Goal: Find specific page/section: Find specific page/section

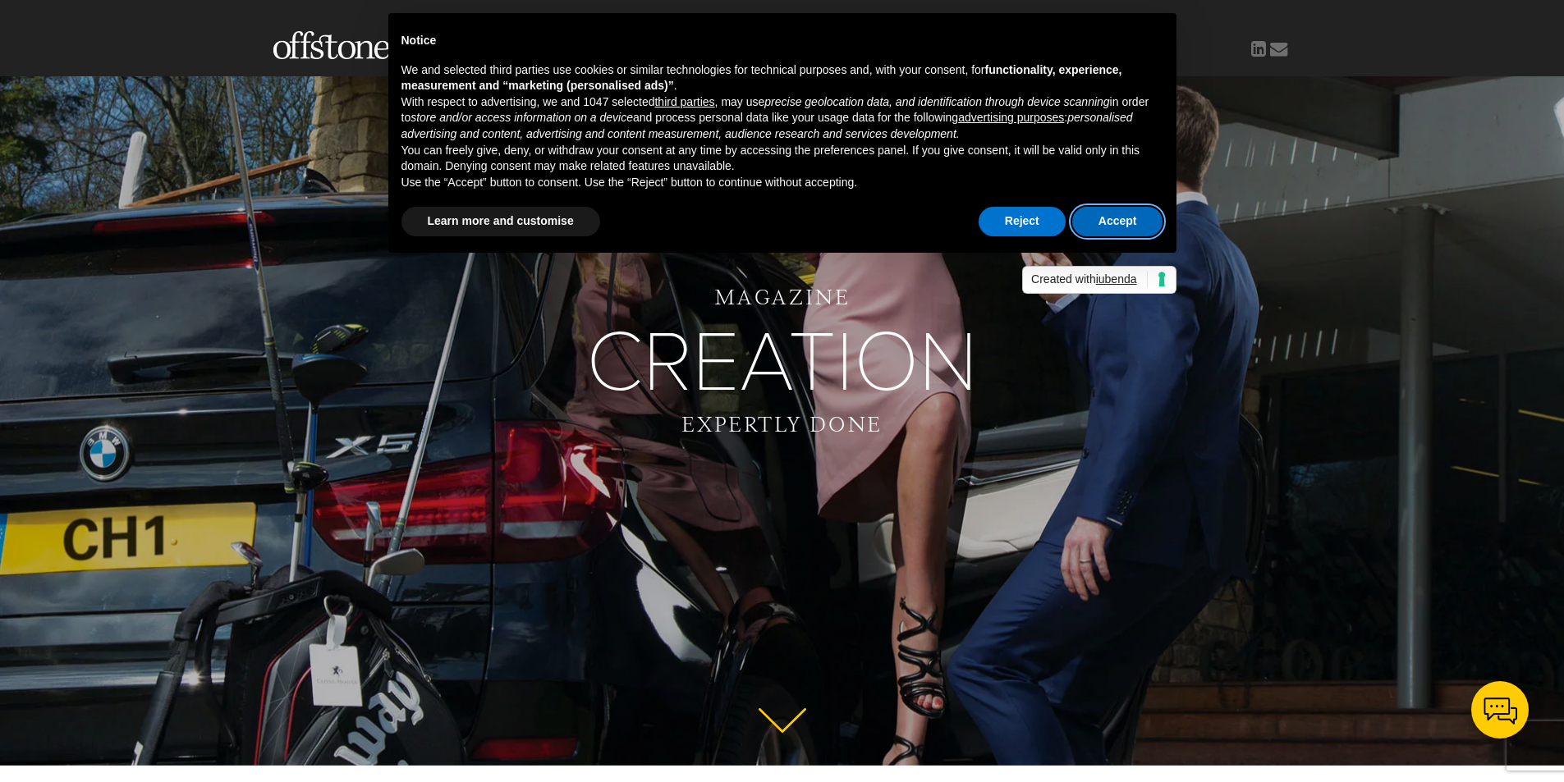
click at [1106, 213] on button "Accept" at bounding box center [1117, 222] width 91 height 30
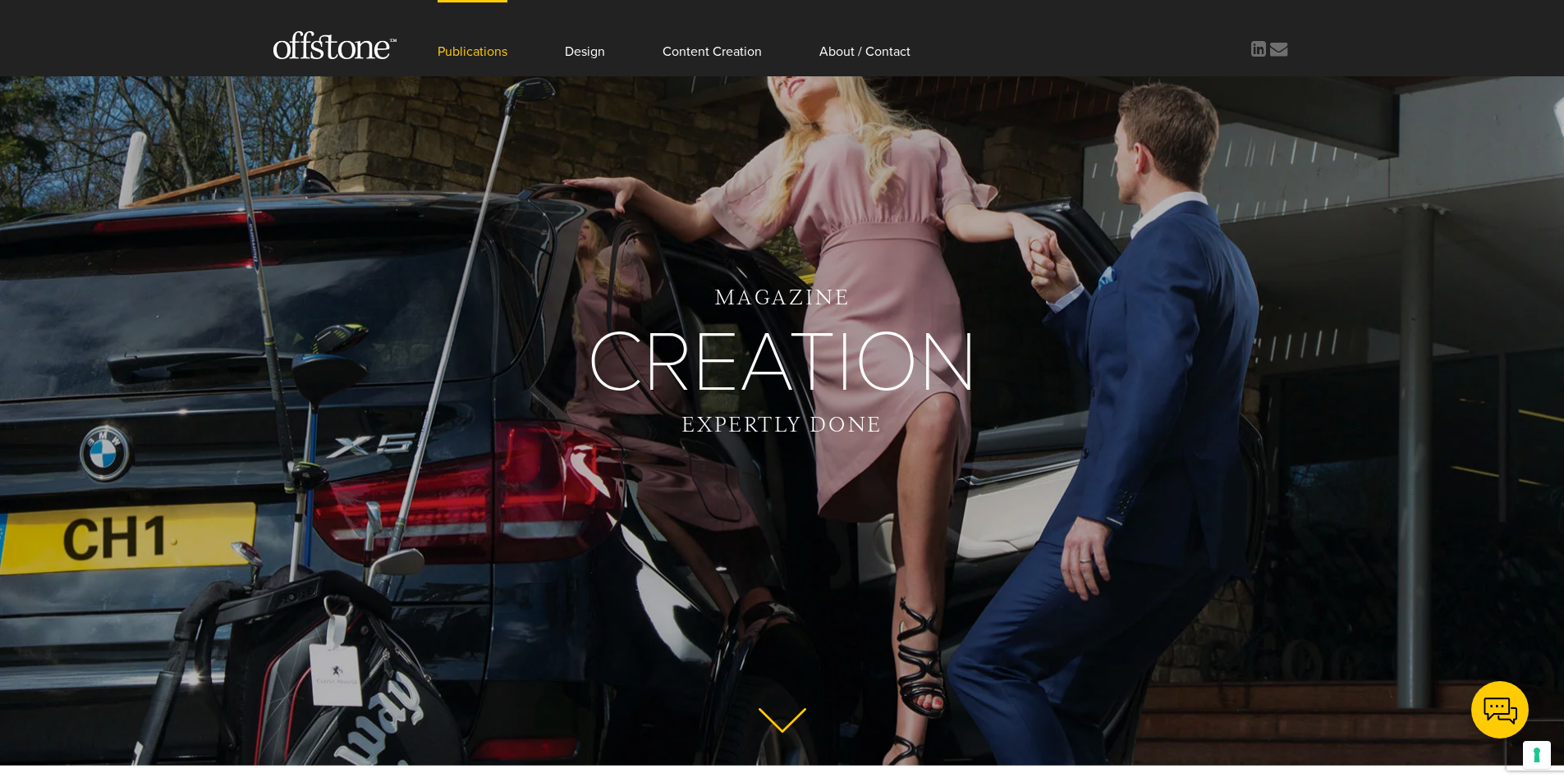
click at [467, 59] on link "Publications" at bounding box center [473, 38] width 70 height 76
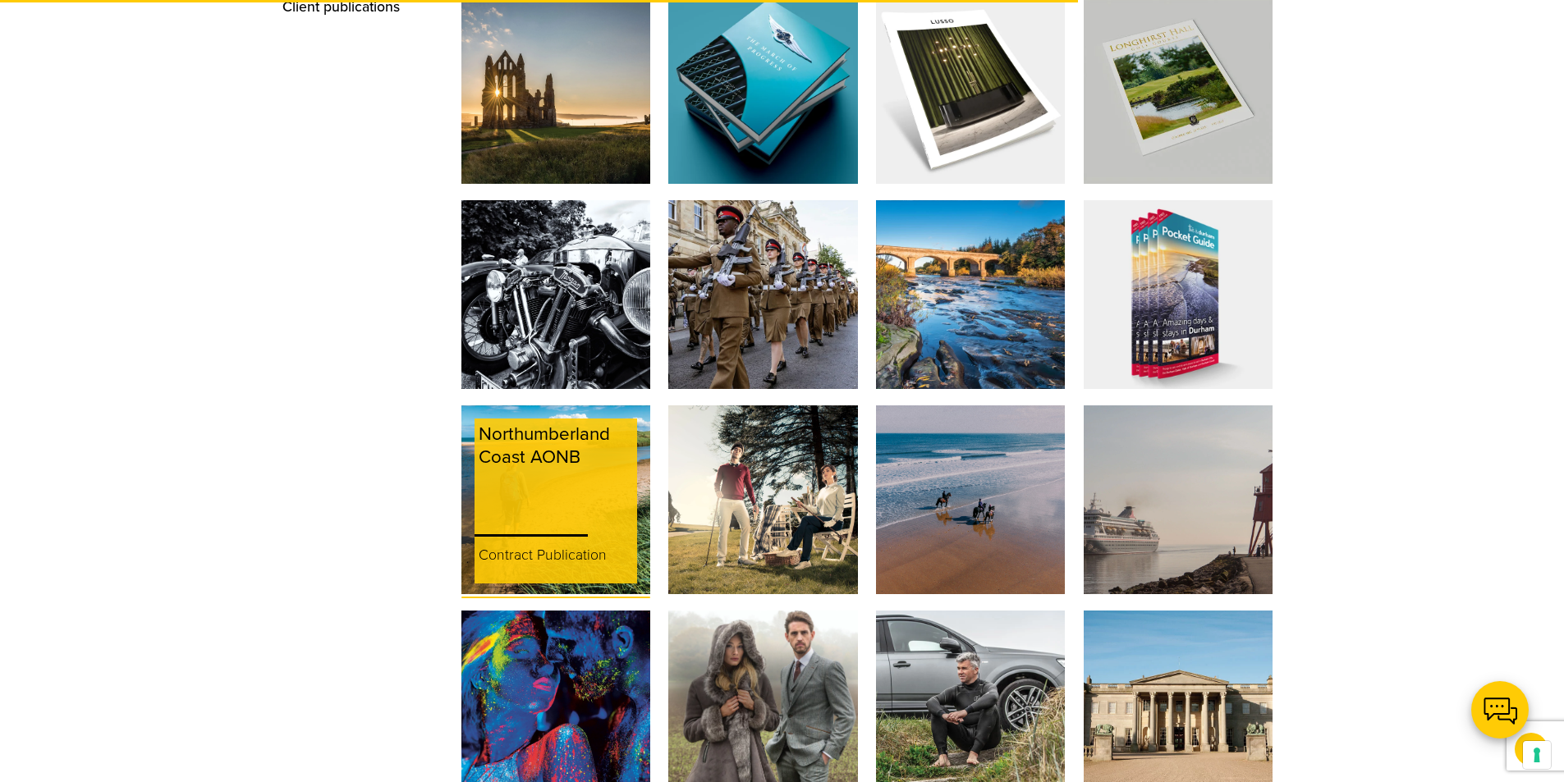
scroll to position [1806, 0]
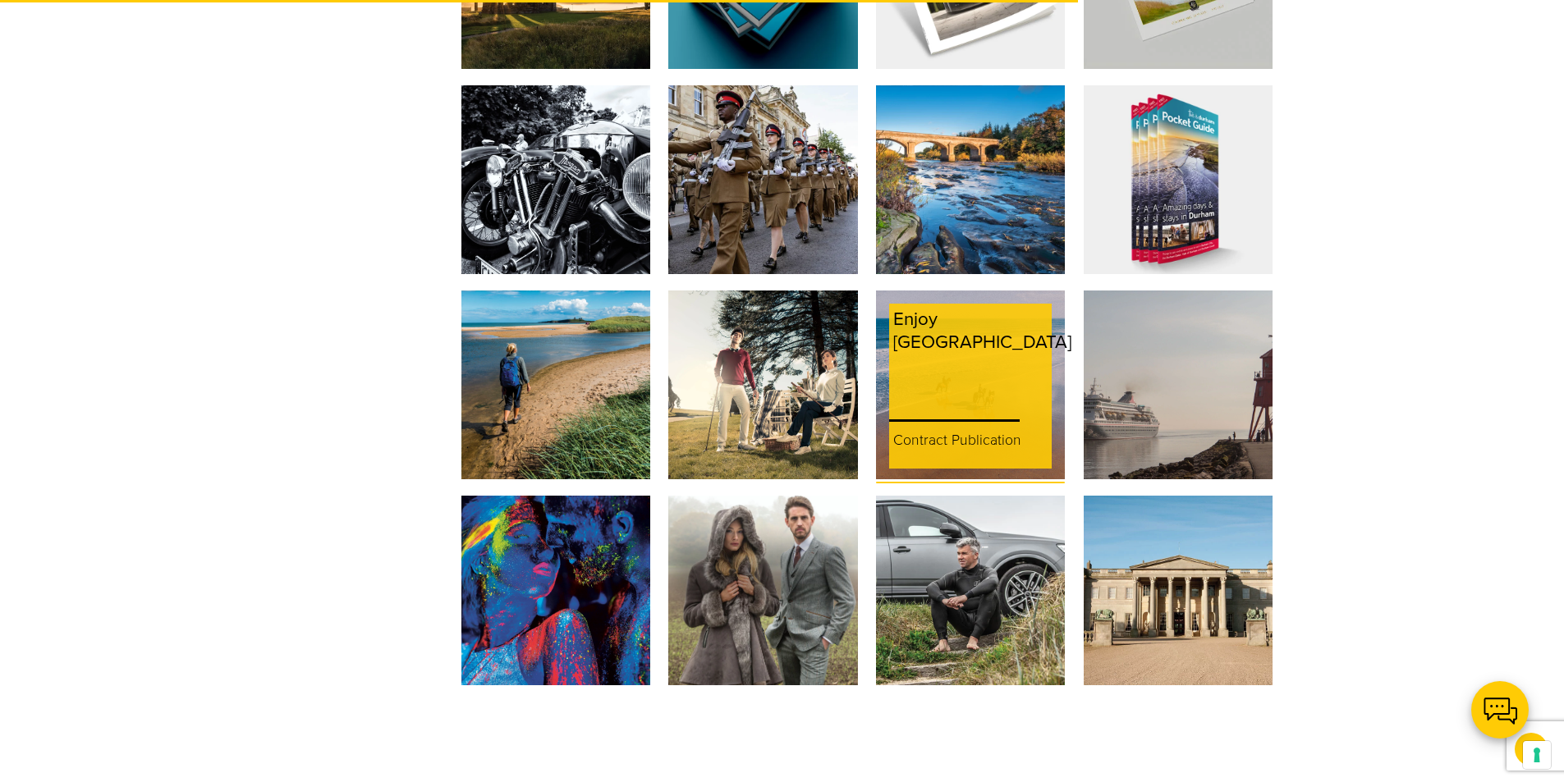
click at [959, 305] on div "Enjoy [GEOGRAPHIC_DATA]" at bounding box center [982, 358] width 186 height 108
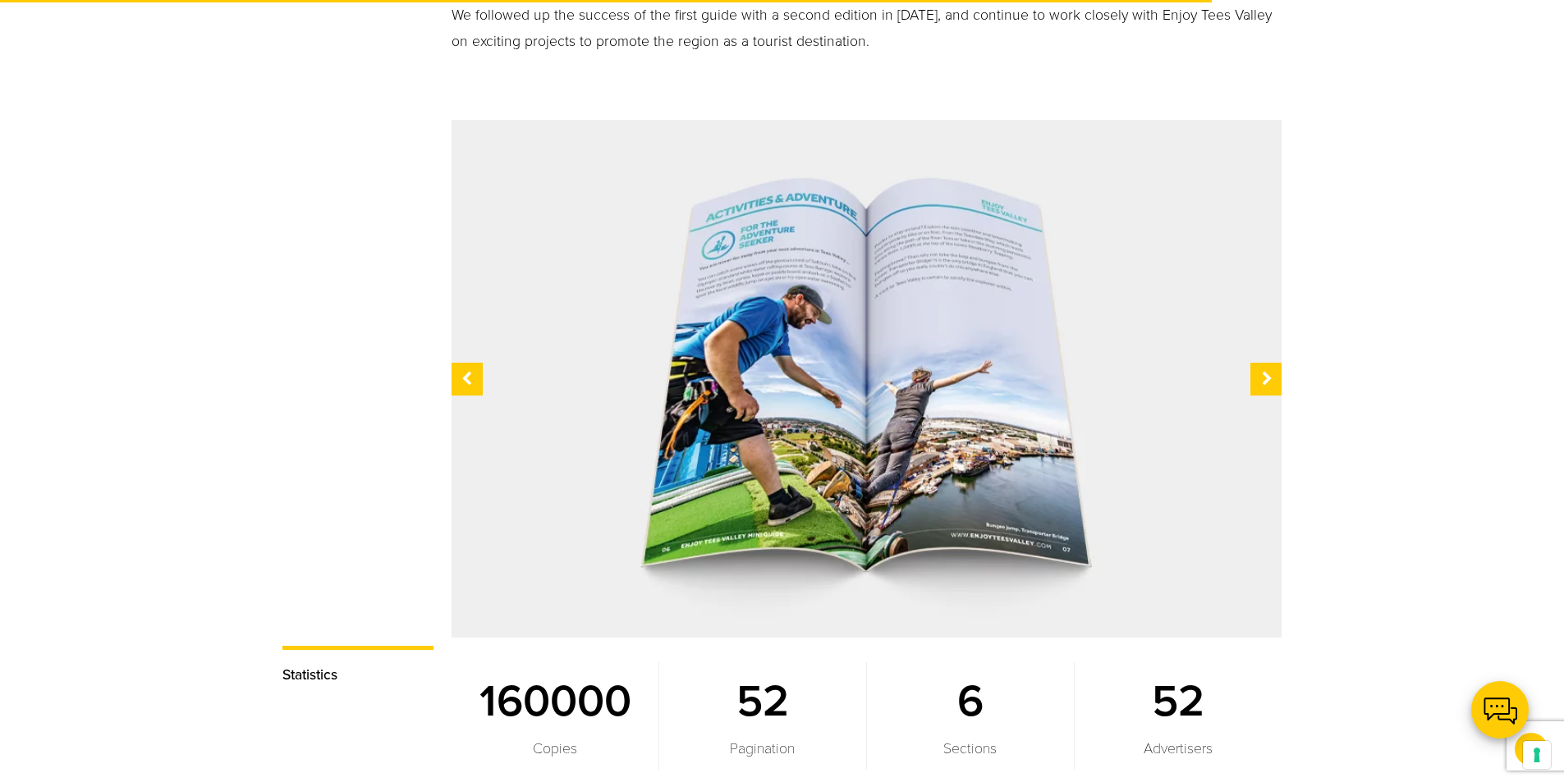
scroll to position [1478, 0]
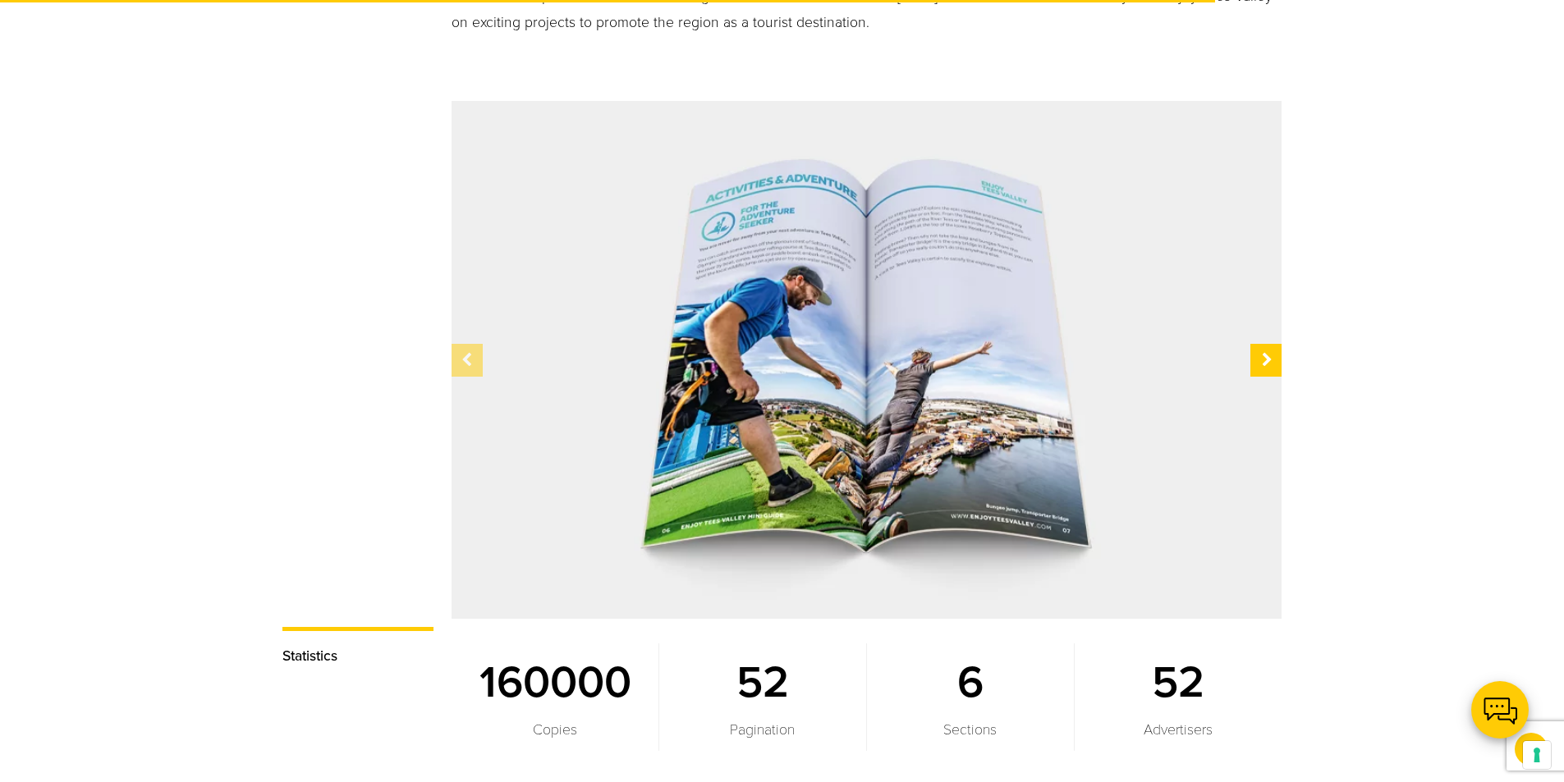
click at [468, 344] on div at bounding box center [466, 360] width 31 height 33
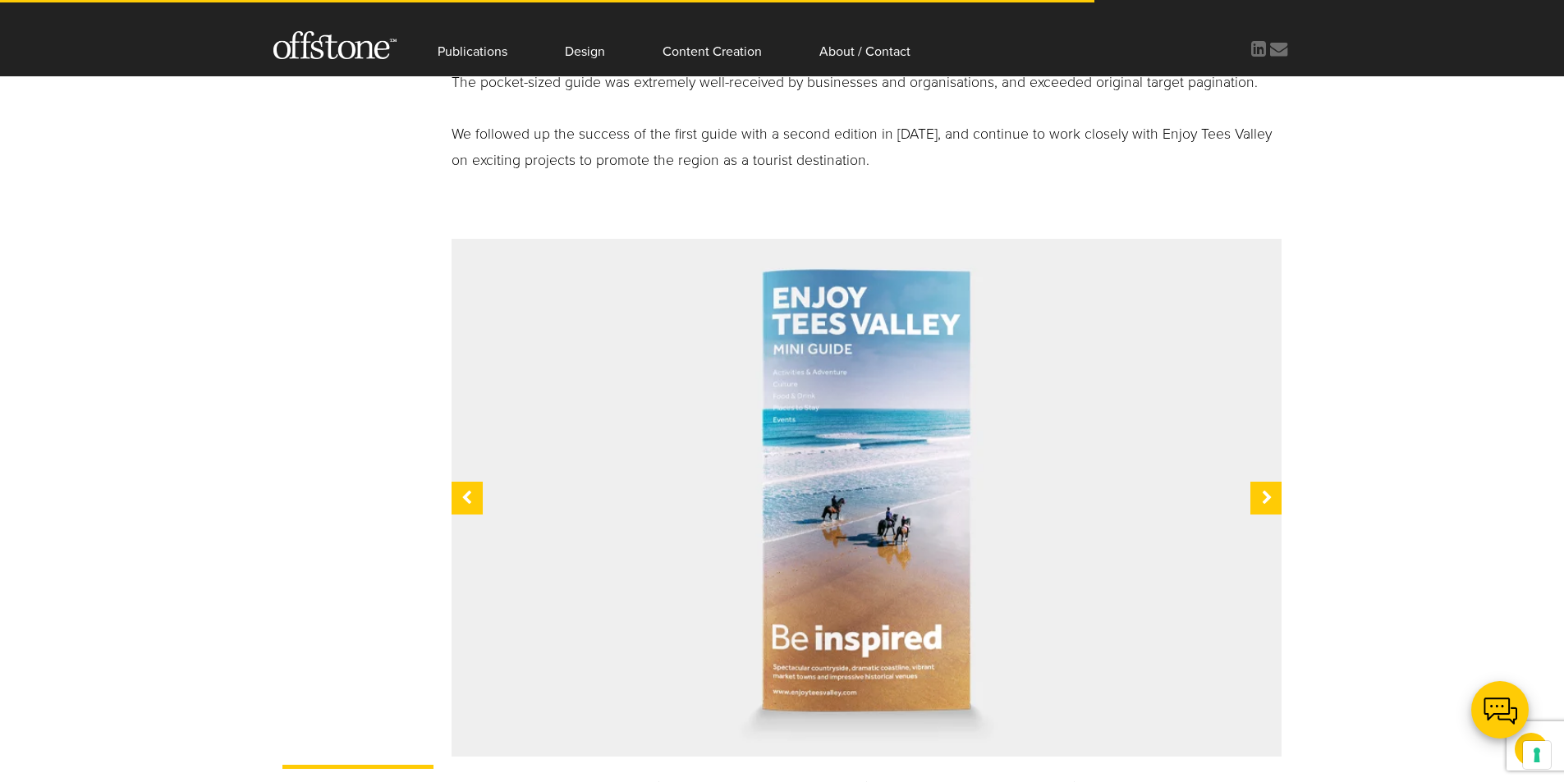
scroll to position [1327, 0]
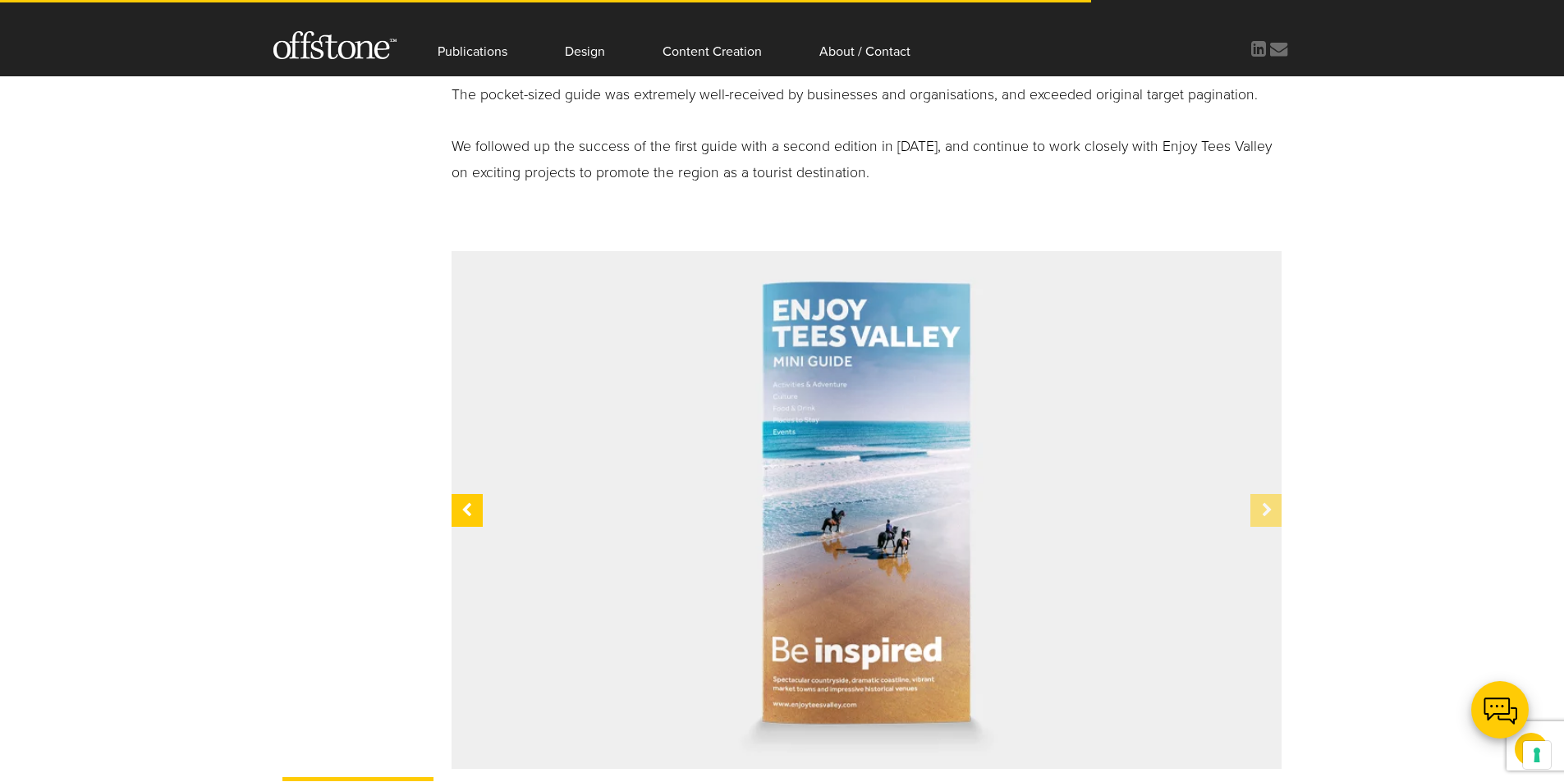
click at [1263, 494] on div at bounding box center [1265, 510] width 31 height 33
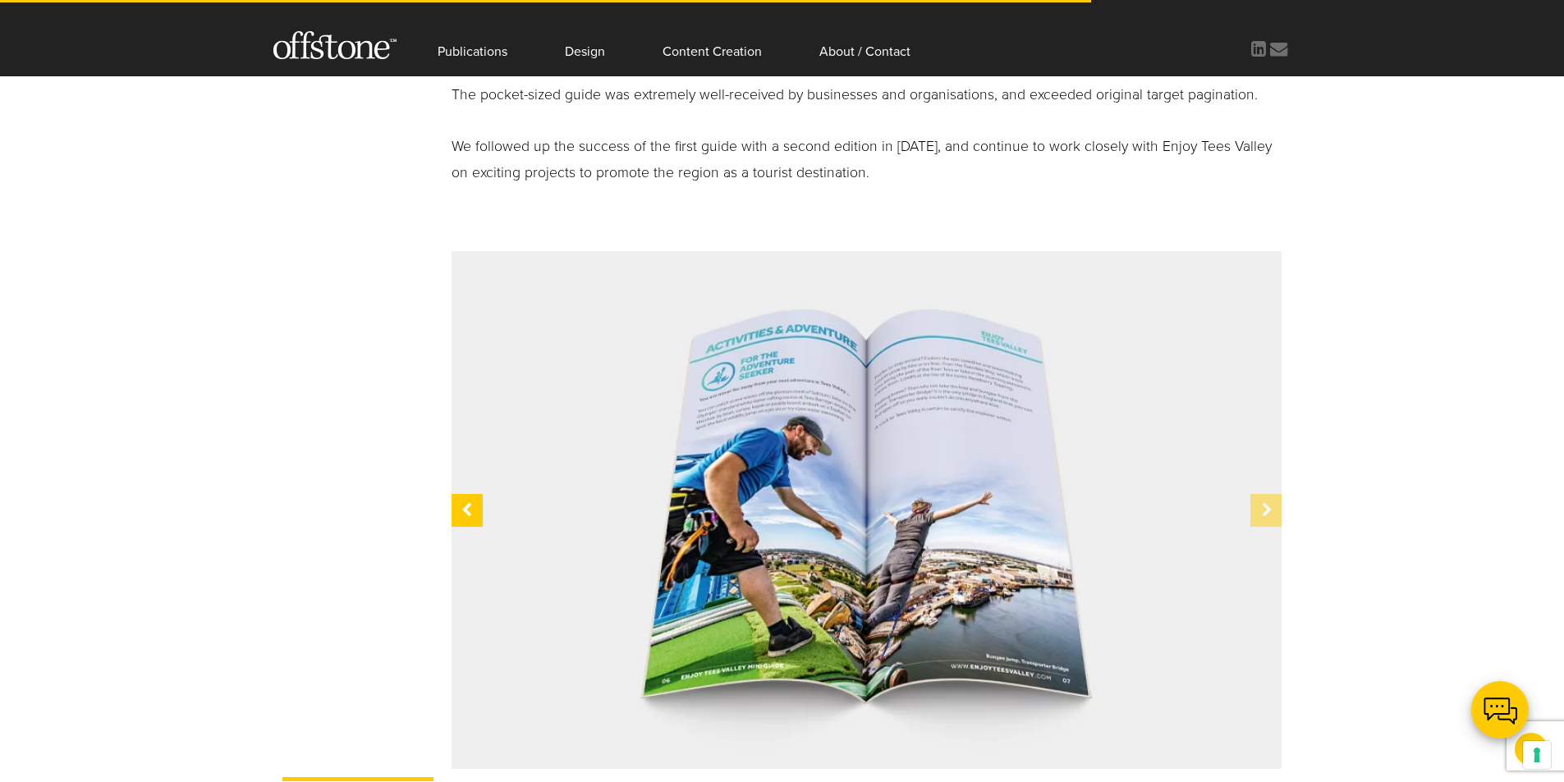
click at [1263, 494] on div at bounding box center [1265, 510] width 31 height 33
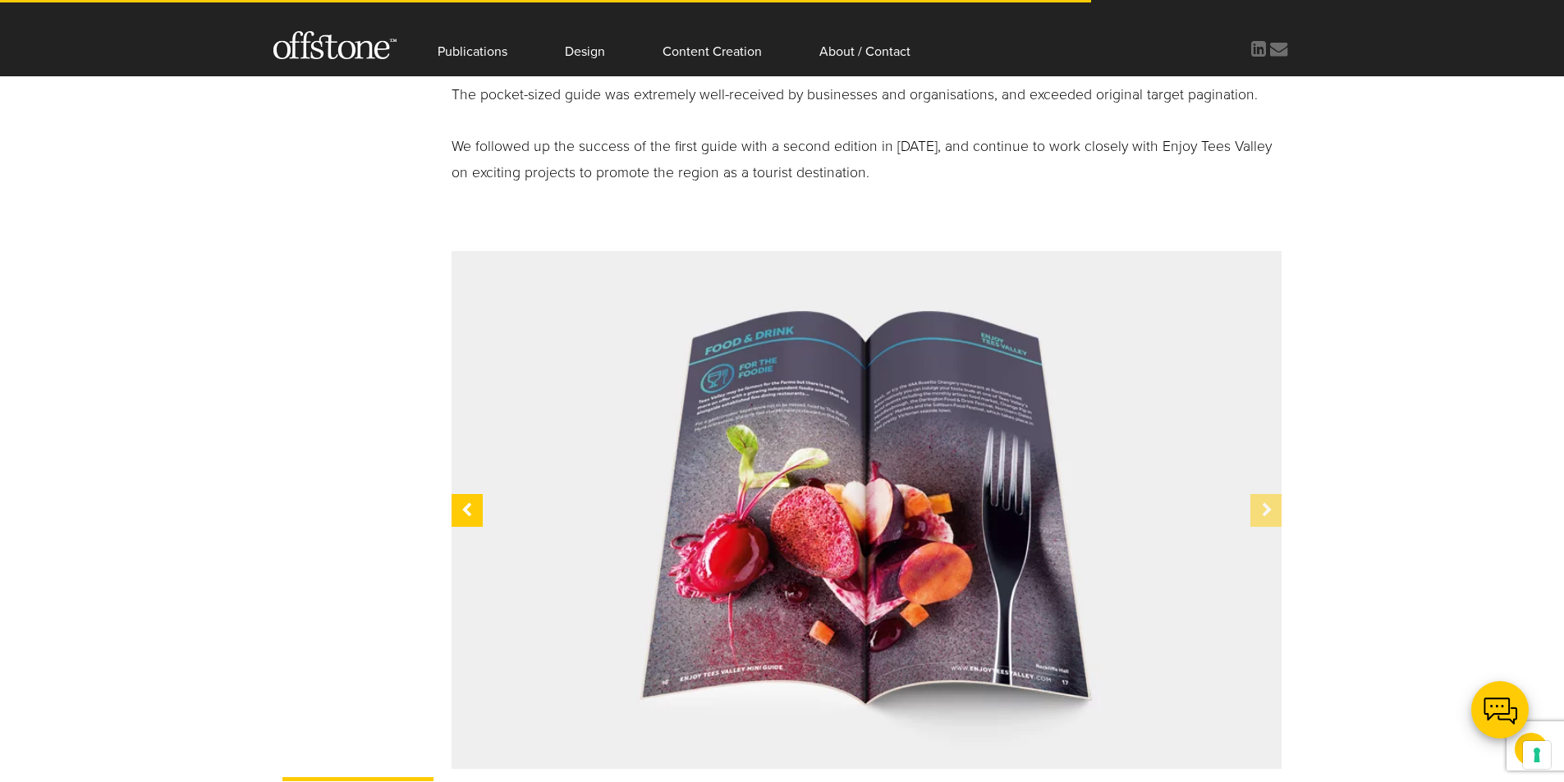
click at [1263, 494] on div at bounding box center [1265, 510] width 31 height 33
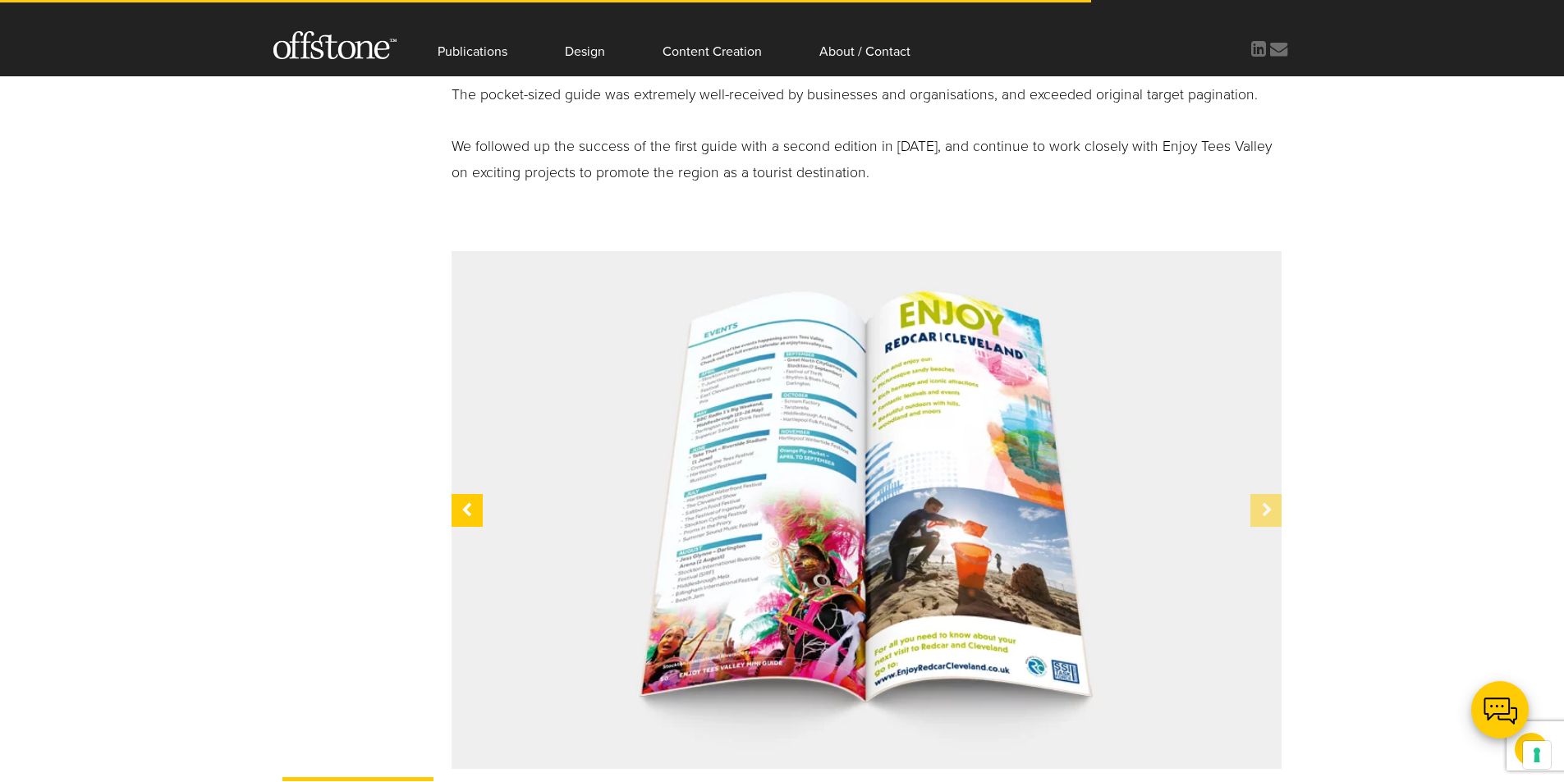
click at [1263, 494] on div at bounding box center [1265, 510] width 31 height 33
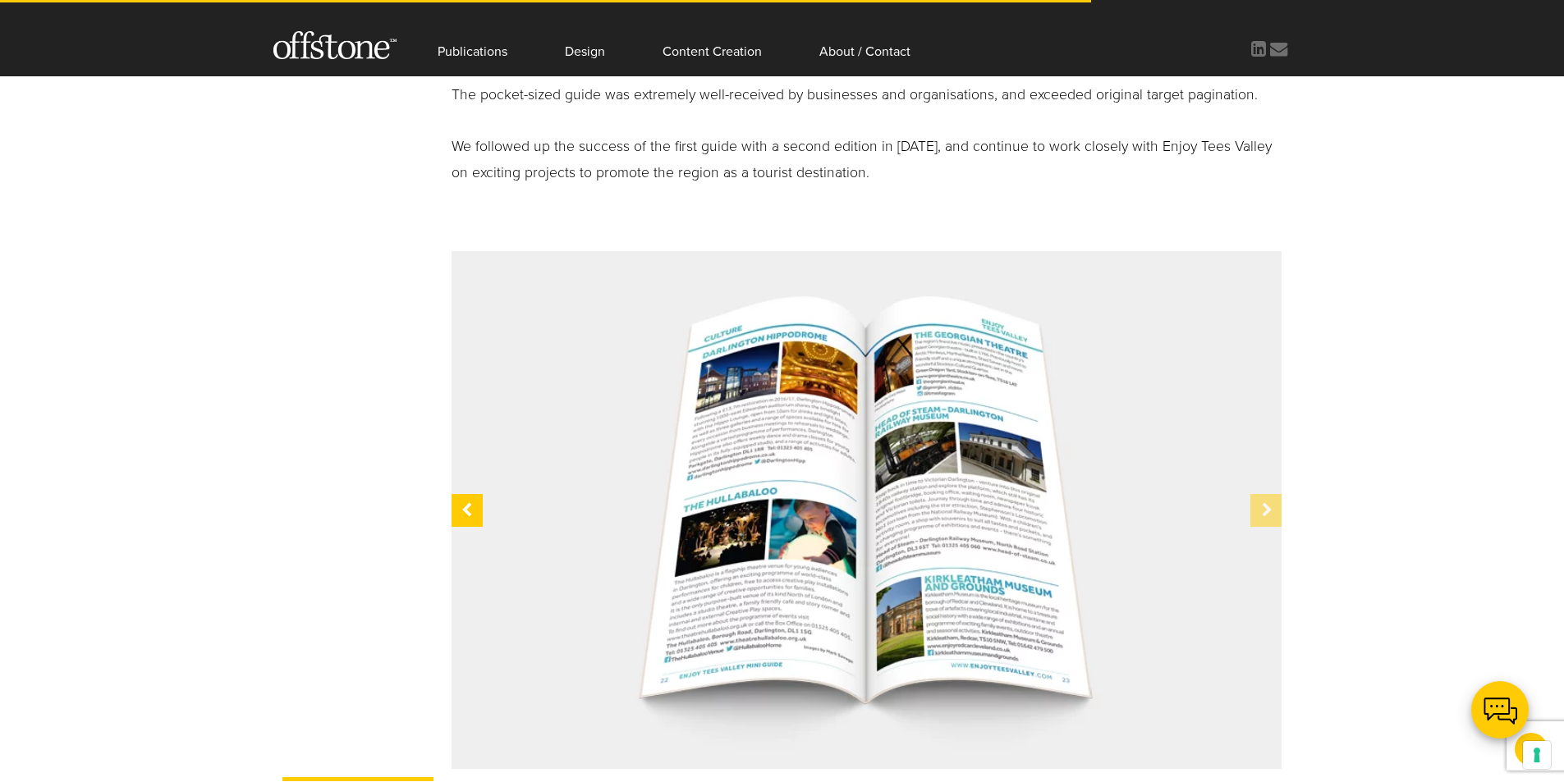
click at [1262, 494] on div at bounding box center [1265, 510] width 31 height 33
